Goal: Book appointment/travel/reservation

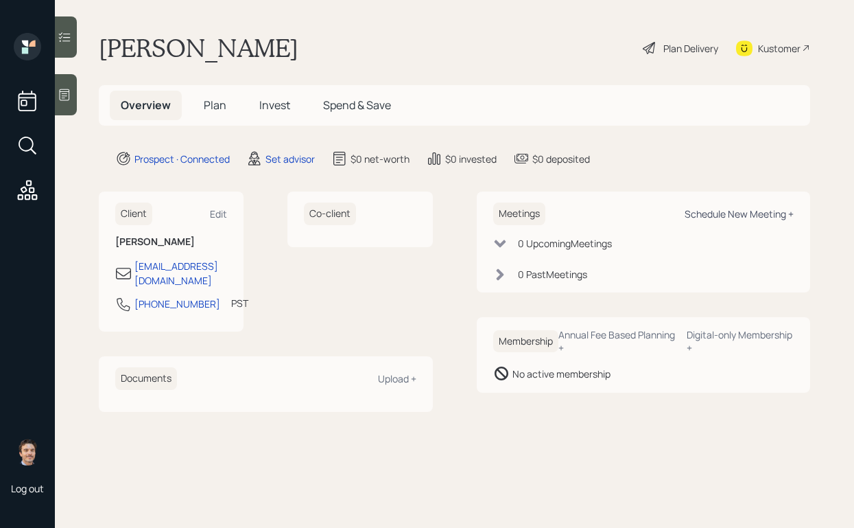
click at [719, 210] on div "Schedule New Meeting +" at bounding box center [739, 213] width 109 height 13
select select "round-[PERSON_NAME]"
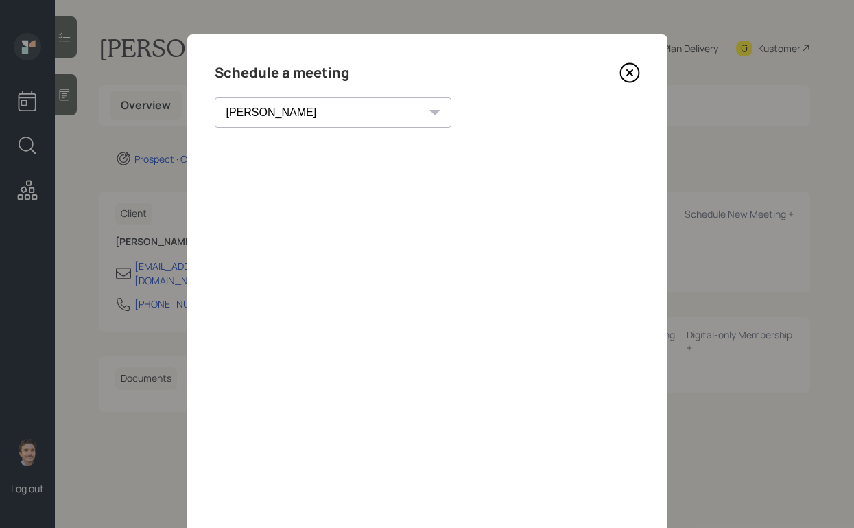
click at [626, 69] on icon at bounding box center [630, 72] width 21 height 21
